Goal: Navigation & Orientation: Understand site structure

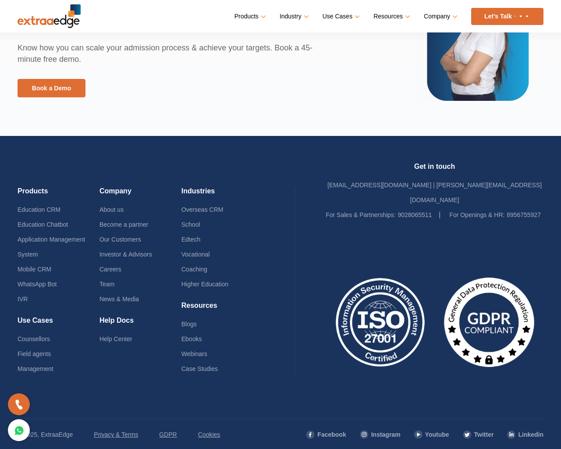
scroll to position [2030, 0]
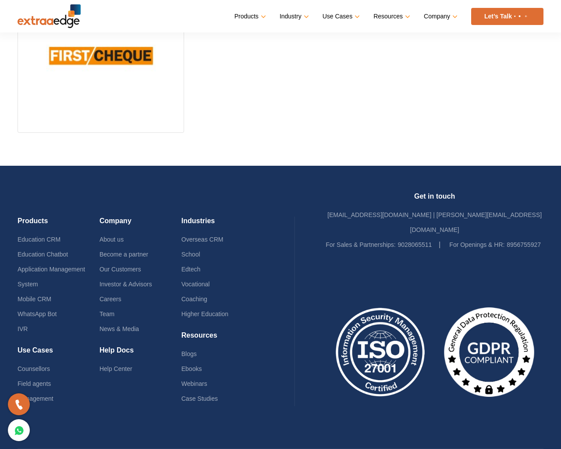
scroll to position [583, 0]
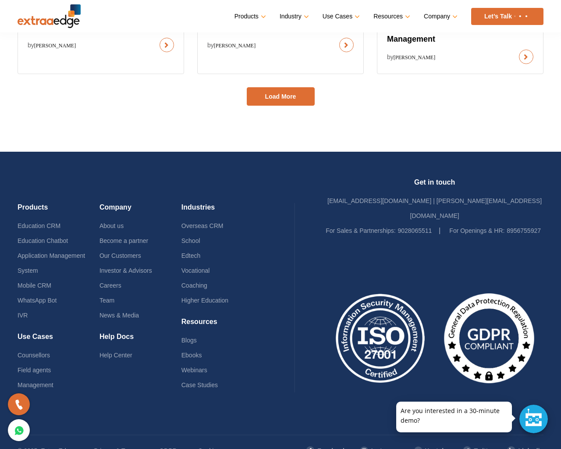
scroll to position [660, 0]
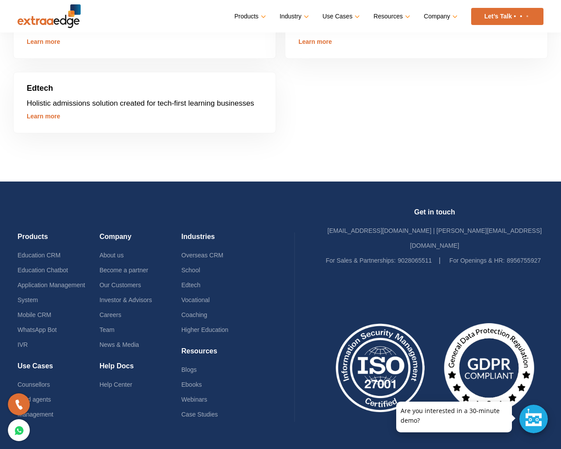
scroll to position [2923, 0]
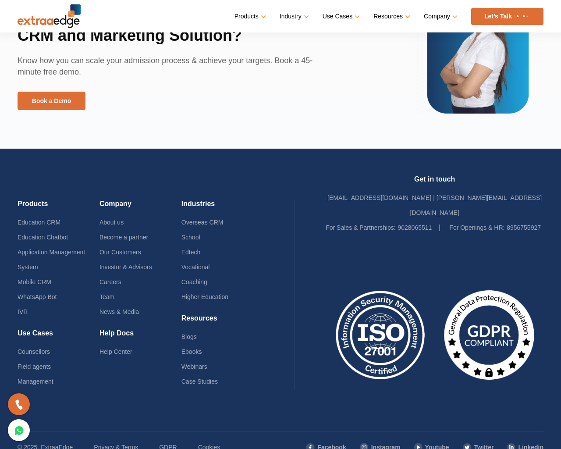
scroll to position [2018, 0]
